Goal: Register for event/course

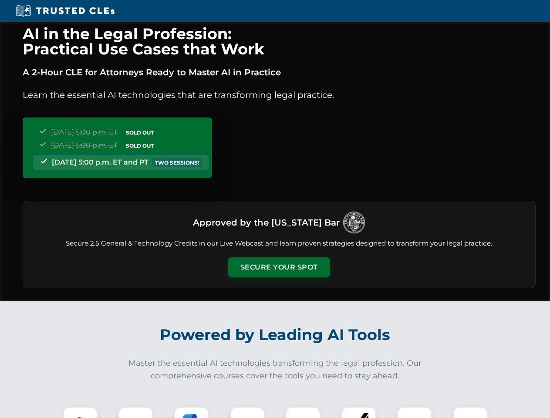
click at [279, 267] on button "Secure Your Spot" at bounding box center [279, 267] width 102 height 20
click at [80, 412] on img at bounding box center [79, 424] width 25 height 25
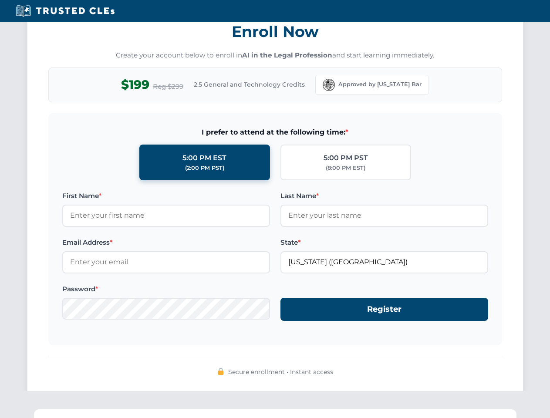
scroll to position [855, 0]
